Goal: Register for event/course

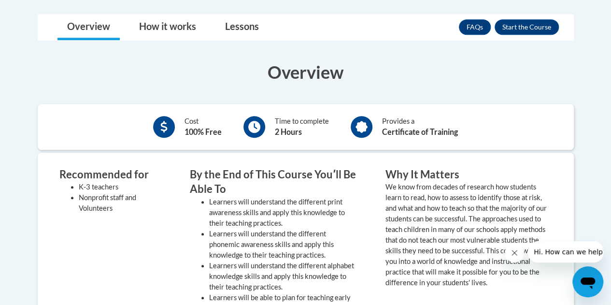
scroll to position [275, 0]
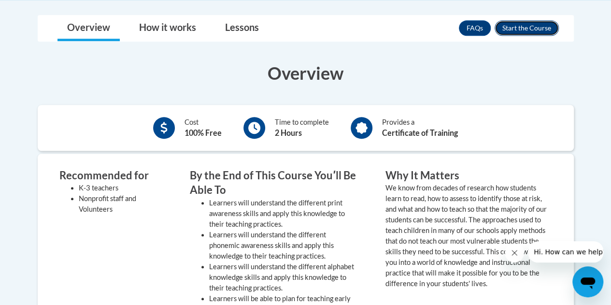
click at [515, 24] on button "Enroll" at bounding box center [527, 27] width 64 height 15
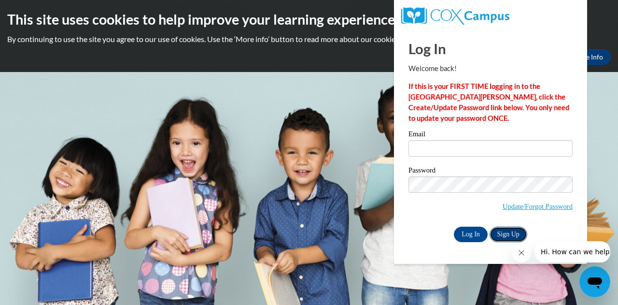
click at [511, 236] on link "Sign Up" at bounding box center [509, 234] width 38 height 15
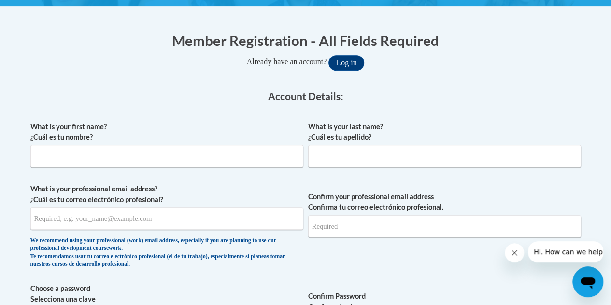
scroll to position [192, 0]
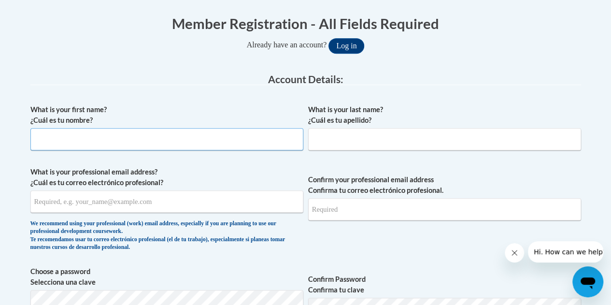
click at [240, 143] on input "What is your first name? ¿Cuál es tu nombre?" at bounding box center [166, 139] width 273 height 22
type input "keshaun"
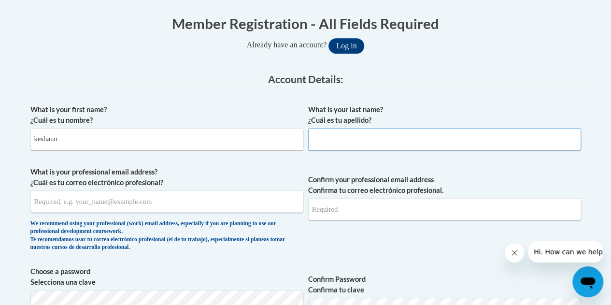
click at [321, 130] on input "What is your last name? ¿Cuál es tu apellido?" at bounding box center [444, 139] width 273 height 22
type input "carr"
click at [346, 214] on input "Confirm your professional email address Confirma tu correo electrónico profesio…" at bounding box center [444, 209] width 273 height 22
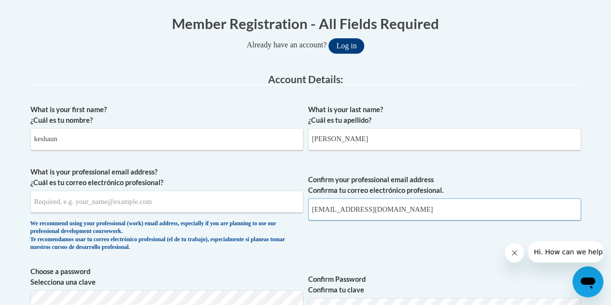
type input "wolfpac98@yahoo.com"
click at [235, 201] on input "What is your professional email address? ¿Cuál es tu correo electrónico profesi…" at bounding box center [166, 201] width 273 height 22
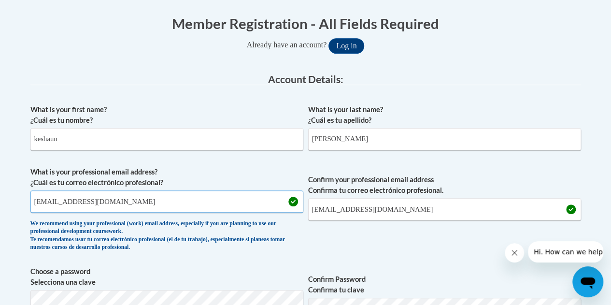
type input "wolfpac98@yahoo.com"
click at [347, 243] on span "Confirm your professional email address Confirma tu correo electrónico profesio…" at bounding box center [444, 211] width 273 height 89
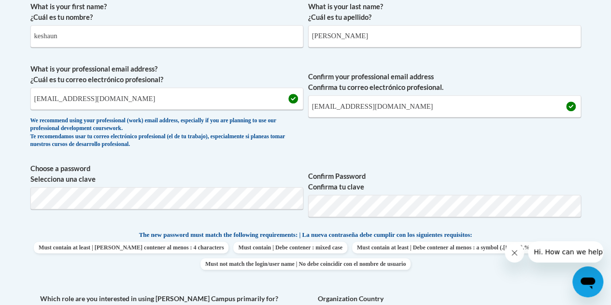
scroll to position [299, 0]
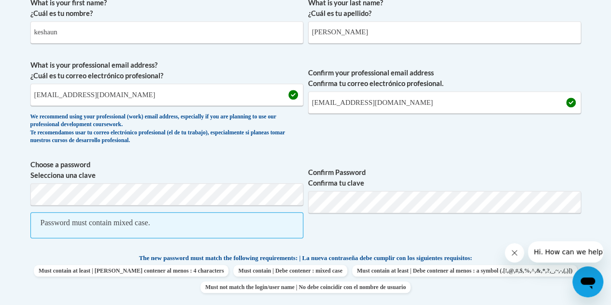
click at [327, 221] on span "Confirm Password Confirma tu clave" at bounding box center [444, 203] width 273 height 89
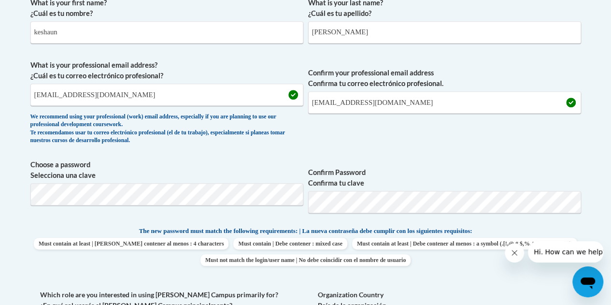
click at [400, 177] on label "Confirm Password Confirma tu clave" at bounding box center [444, 177] width 273 height 21
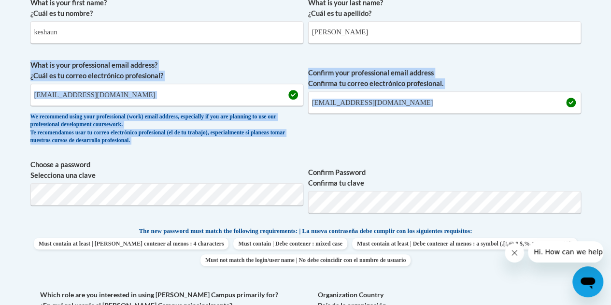
drag, startPoint x: 609, startPoint y: 113, endPoint x: 604, endPoint y: 177, distance: 64.5
click at [604, 177] on body "This site uses cookies to help improve your learning experience. By continuing …" at bounding box center [305, 294] width 611 height 1187
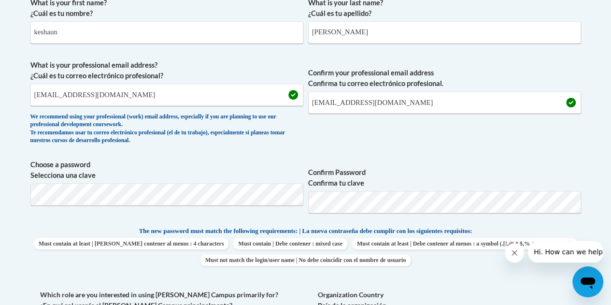
click at [580, 180] on label "Confirm Password Confirma tu clave" at bounding box center [444, 177] width 273 height 21
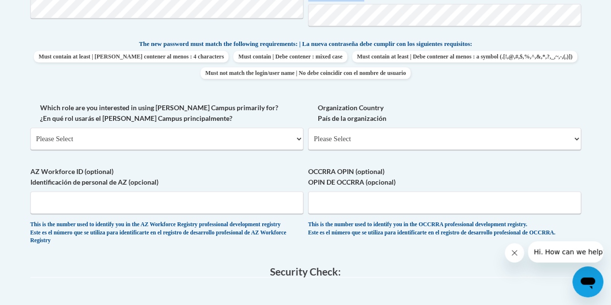
scroll to position [531, 0]
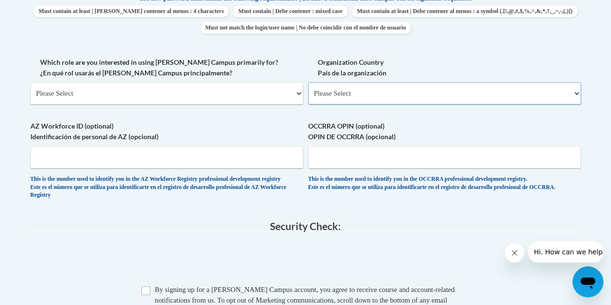
click at [423, 95] on select "Please Select United States | Estados Unidos Outside of the United States | Fue…" at bounding box center [444, 93] width 273 height 22
click at [308, 82] on select "Please Select United States | Estados Unidos Outside of the United States | Fue…" at bounding box center [444, 93] width 273 height 22
click at [393, 95] on select "Please Select United States | Estados Unidos Outside of the United States | Fue…" at bounding box center [444, 93] width 273 height 22
select select "ad49bcad-a171-4b2e-b99c-48b446064914"
click at [308, 82] on select "Please Select United States | Estados Unidos Outside of the United States | Fue…" at bounding box center [444, 93] width 273 height 22
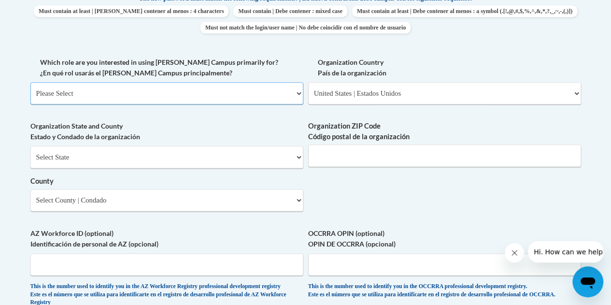
click at [142, 89] on select "Please Select College/University | Colegio/Universidad Community/Nonprofit Part…" at bounding box center [166, 93] width 273 height 22
select select "fbf2d438-af2f-41f8-98f1-81c410e29de3"
click at [30, 82] on select "Please Select College/University | Colegio/Universidad Community/Nonprofit Part…" at bounding box center [166, 93] width 273 height 22
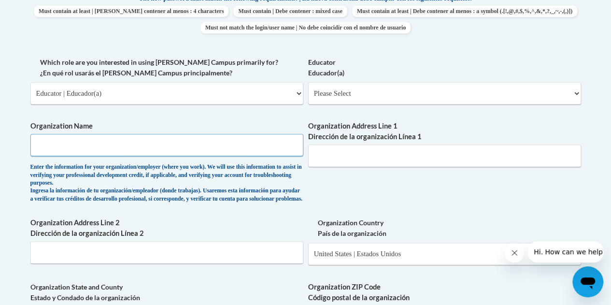
click at [142, 140] on input "Organization Name" at bounding box center [166, 145] width 273 height 22
type input "YMCA"
click at [356, 159] on input "Organization Address Line 1 Dirección de la organización Línea 1" at bounding box center [444, 155] width 273 height 22
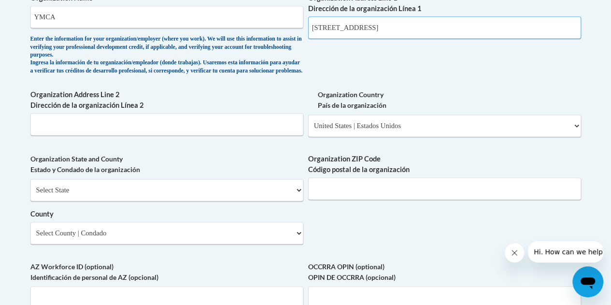
scroll to position [698, 0]
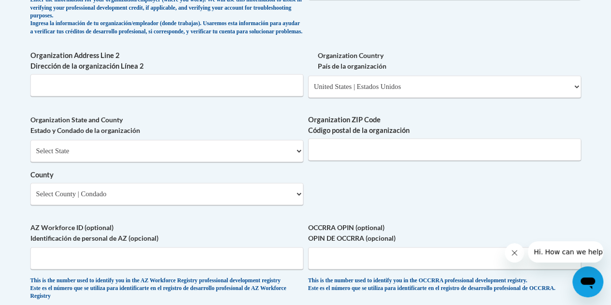
type input "2985 Sugarloaf Pkwy"
click at [192, 157] on select "Select State Alabama Alaska Arizona Arkansas California Colorado Connecticut De…" at bounding box center [166, 151] width 273 height 22
select select "Georgia"
click at [30, 147] on select "Select State Alabama Alaska Arizona Arkansas California Colorado Connecticut De…" at bounding box center [166, 151] width 273 height 22
click at [367, 156] on input "Organization ZIP Code Código postal de la organización" at bounding box center [444, 149] width 273 height 22
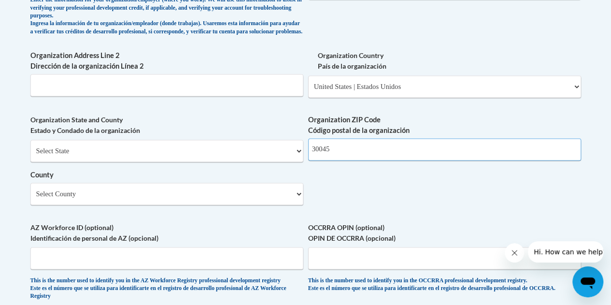
type input "30045"
click at [210, 205] on select "Select County Appling Atkinson Bacon Baker Baldwin Banks Barrow Bartow Ben Hill…" at bounding box center [166, 194] width 273 height 22
select select "Gwinnett"
click at [30, 190] on select "Select County Appling Atkinson Bacon Baker Baldwin Banks Barrow Bartow Ben Hill…" at bounding box center [166, 194] width 273 height 22
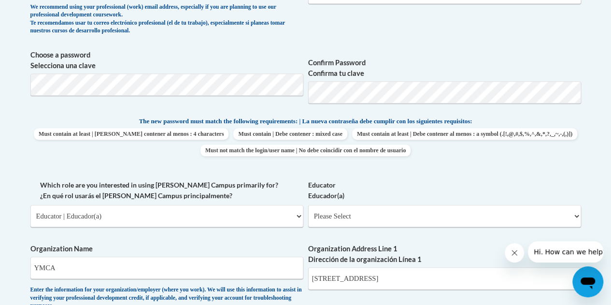
scroll to position [407, 0]
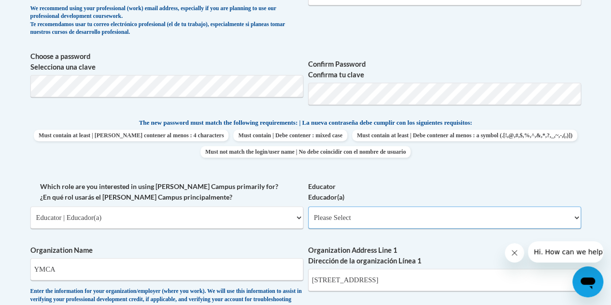
click at [461, 219] on select "Please Select Early Learning/Daycare Teacher/Family Home Care Provider | Maestr…" at bounding box center [444, 217] width 273 height 22
select select "5e2af403-4f2c-4e49-a02f-103e55d7b75b"
click at [308, 206] on select "Please Select Early Learning/Daycare Teacher/Family Home Care Provider | Maestr…" at bounding box center [444, 217] width 273 height 22
select select "null"
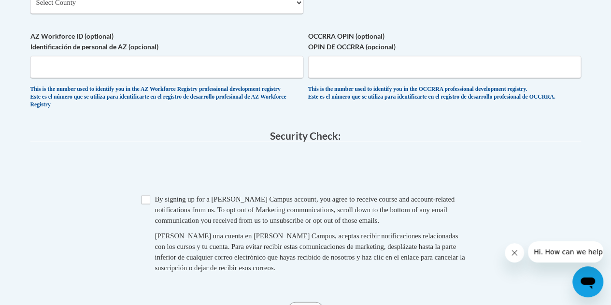
scroll to position [916, 0]
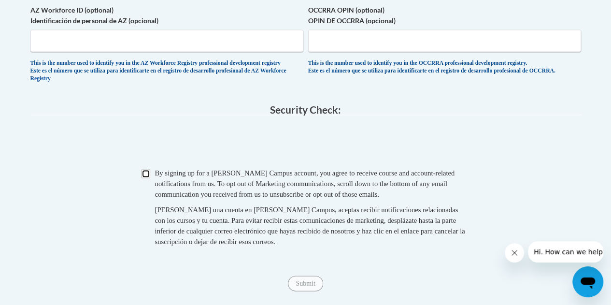
click at [145, 178] on input "Checkbox" at bounding box center [146, 173] width 9 height 9
checkbox input "true"
click at [299, 291] on input "Submit" at bounding box center [305, 282] width 35 height 15
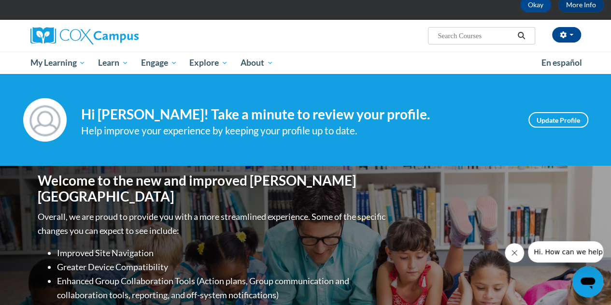
scroll to position [14, 0]
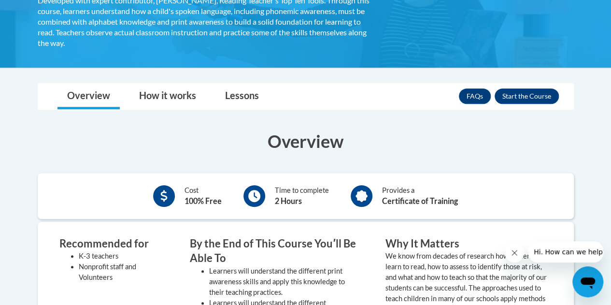
scroll to position [223, 0]
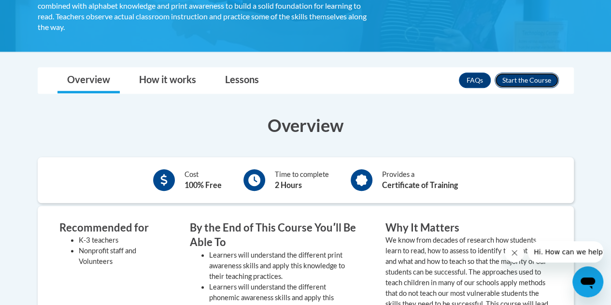
click at [520, 76] on button "Enroll" at bounding box center [527, 79] width 64 height 15
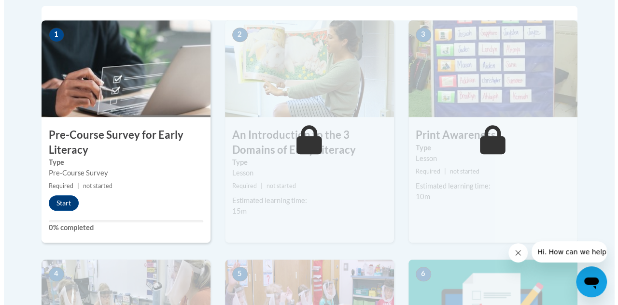
scroll to position [316, 0]
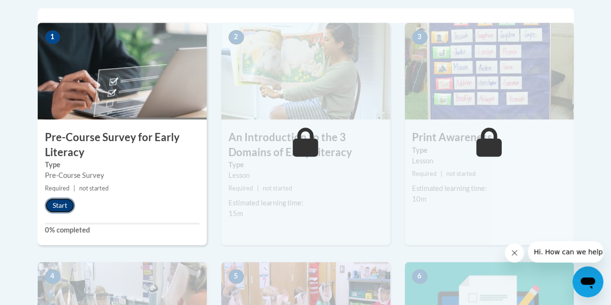
click at [65, 204] on button "Start" at bounding box center [60, 205] width 30 height 15
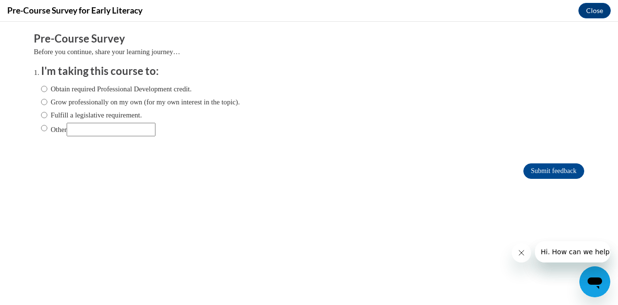
scroll to position [0, 0]
click at [90, 91] on label "Obtain required Professional Development credit." at bounding box center [116, 89] width 151 height 11
click at [47, 91] on input "Obtain required Professional Development credit." at bounding box center [44, 89] width 6 height 11
radio input "true"
click at [527, 169] on input "Submit feedback" at bounding box center [554, 170] width 61 height 15
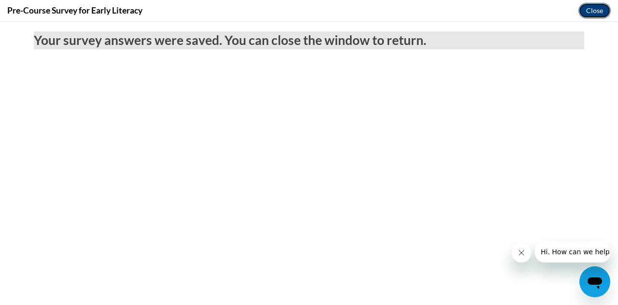
click at [597, 12] on button "Close" at bounding box center [595, 10] width 32 height 15
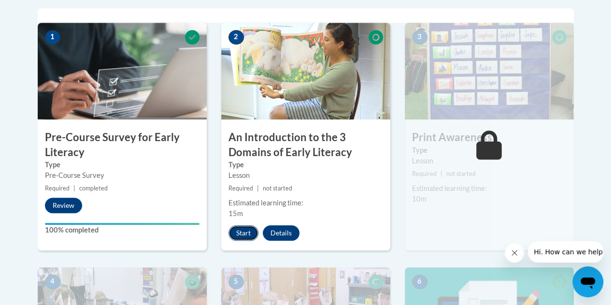
click at [246, 228] on button "Start" at bounding box center [243, 232] width 30 height 15
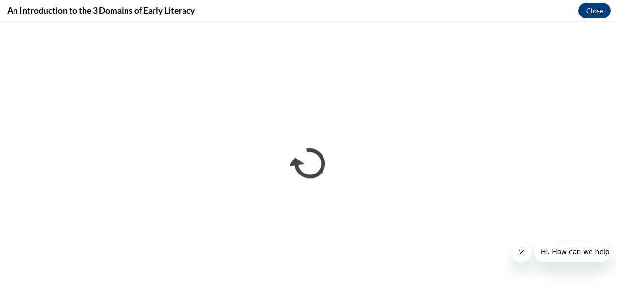
click at [520, 251] on icon "Close message from company" at bounding box center [521, 252] width 5 height 5
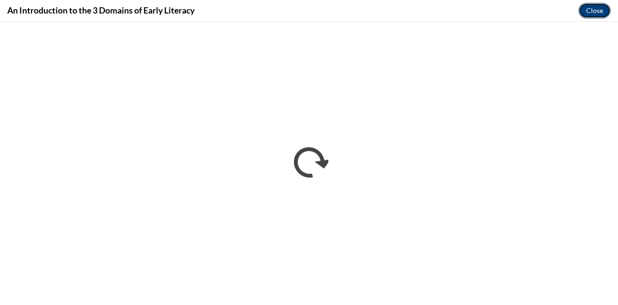
click at [592, 8] on button "Close" at bounding box center [595, 10] width 32 height 15
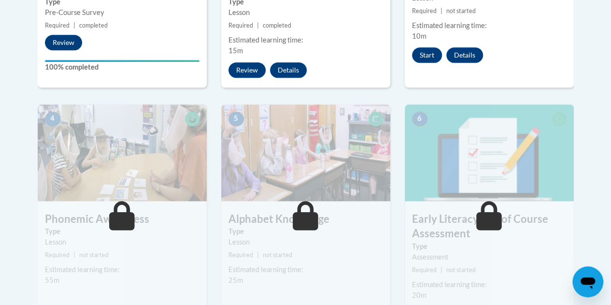
scroll to position [462, 0]
